Goal: Task Accomplishment & Management: Complete application form

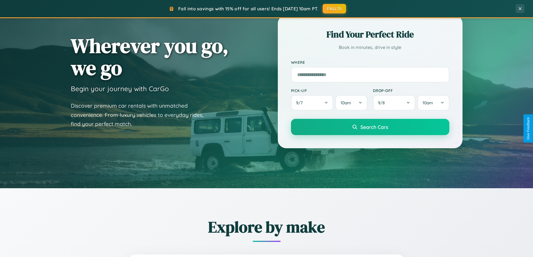
scroll to position [241, 0]
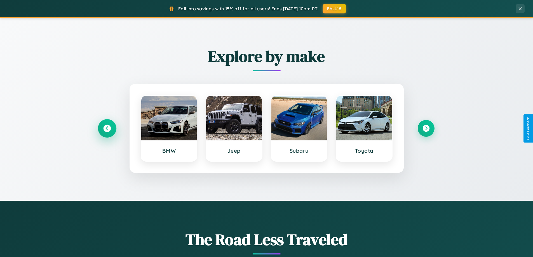
click at [107, 129] on icon at bounding box center [107, 129] width 8 height 8
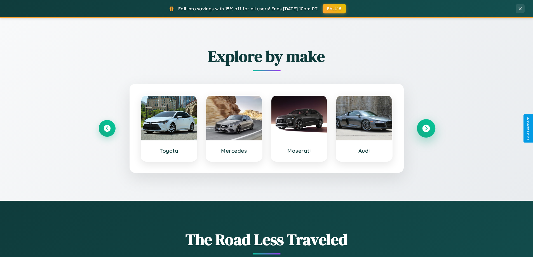
click at [426, 129] on icon at bounding box center [426, 129] width 8 height 8
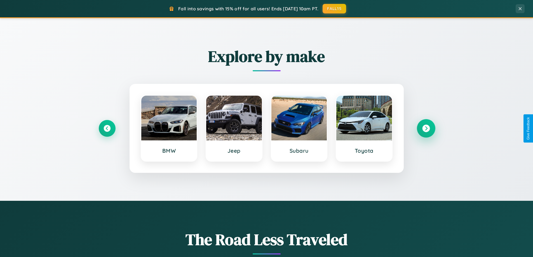
click at [426, 129] on icon at bounding box center [426, 129] width 8 height 8
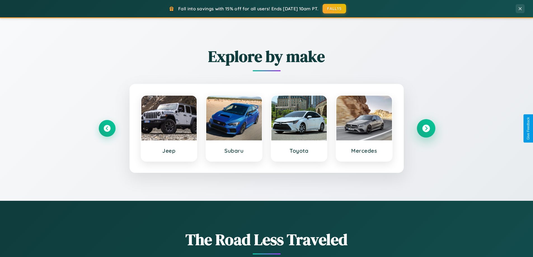
click at [426, 129] on icon at bounding box center [426, 129] width 8 height 8
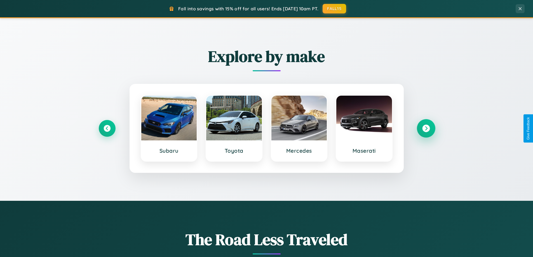
click at [426, 129] on icon at bounding box center [426, 129] width 8 height 8
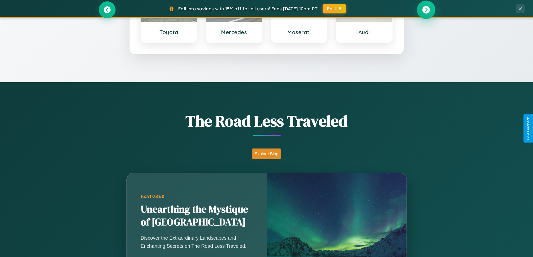
scroll to position [1077, 0]
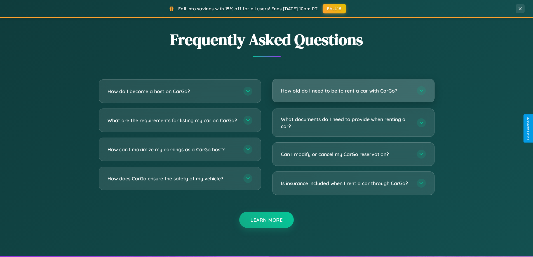
click at [353, 91] on h3 "How old do I need to be to rent a car with CarGo?" at bounding box center [346, 90] width 130 height 7
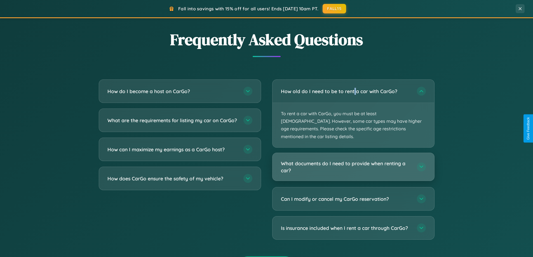
click at [353, 160] on h3 "What documents do I need to provide when renting a car?" at bounding box center [346, 167] width 130 height 14
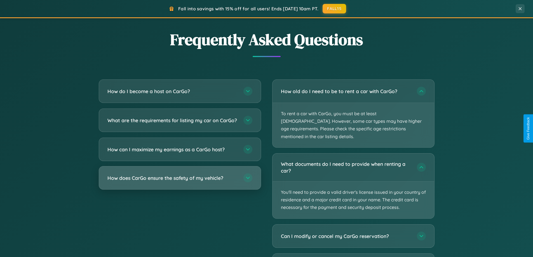
click at [180, 182] on h3 "How does CarGo ensure the safety of my vehicle?" at bounding box center [173, 178] width 130 height 7
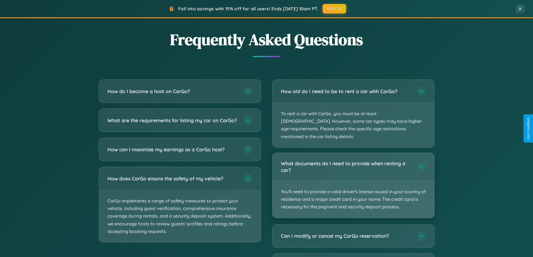
click at [353, 181] on p "You'll need to provide a valid driver's license issued in your country of resid…" at bounding box center [354, 199] width 162 height 37
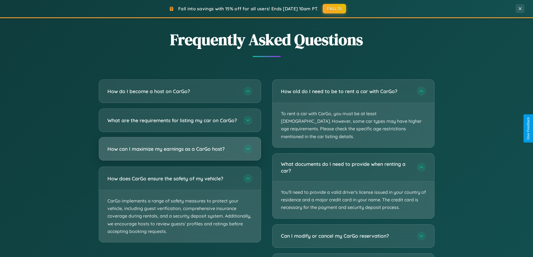
click at [180, 153] on h3 "How can I maximize my earnings as a CarGo host?" at bounding box center [173, 149] width 130 height 7
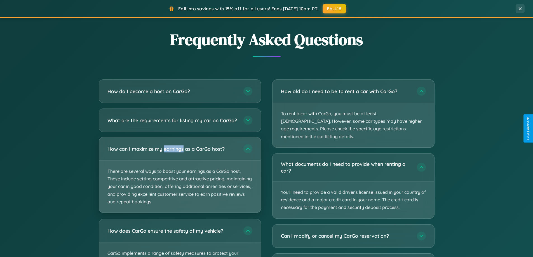
click at [180, 180] on p "There are several ways to boost your earnings as a CarGo host. These include se…" at bounding box center [180, 187] width 162 height 52
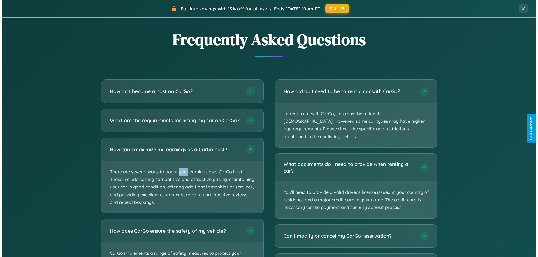
scroll to position [0, 0]
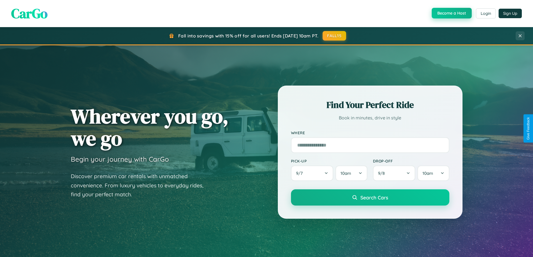
click at [451, 13] on button "Become a Host" at bounding box center [452, 13] width 40 height 11
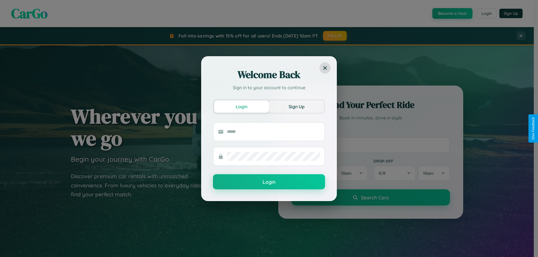
click at [296, 106] on button "Sign Up" at bounding box center [296, 107] width 55 height 12
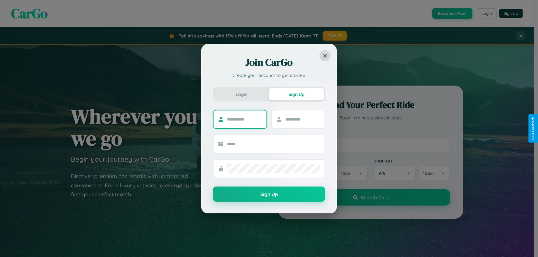
click at [244, 119] on input "text" at bounding box center [244, 119] width 35 height 9
type input "******"
click at [302, 119] on input "text" at bounding box center [302, 119] width 35 height 9
type input "****"
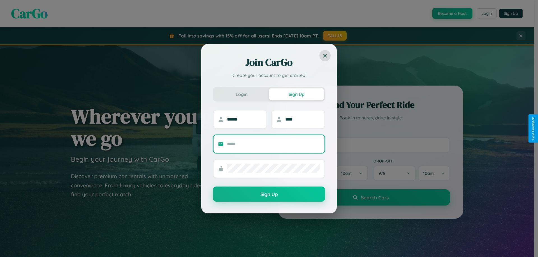
click at [273, 144] on input "text" at bounding box center [273, 144] width 93 height 9
type input "**********"
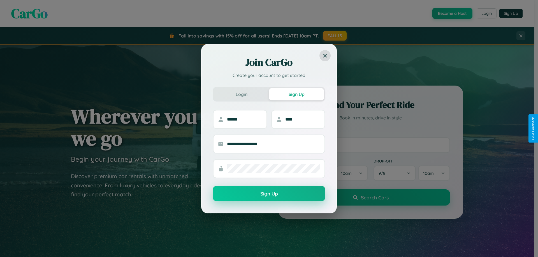
click at [269, 194] on button "Sign Up" at bounding box center [269, 193] width 112 height 15
